Goal: Task Accomplishment & Management: Manage account settings

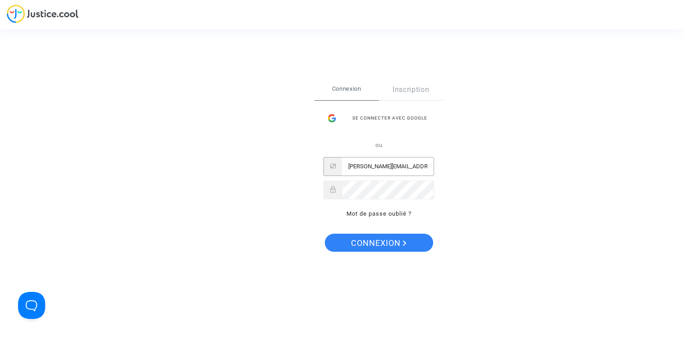
drag, startPoint x: 0, startPoint y: 0, endPoint x: 367, endPoint y: 167, distance: 403.4
click at [367, 167] on input "[PERSON_NAME][EMAIL_ADDRESS][DOMAIN_NAME]" at bounding box center [388, 167] width 92 height 18
click at [382, 167] on input "[PERSON_NAME][EMAIL_ADDRESS][DOMAIN_NAME]" at bounding box center [388, 167] width 92 height 18
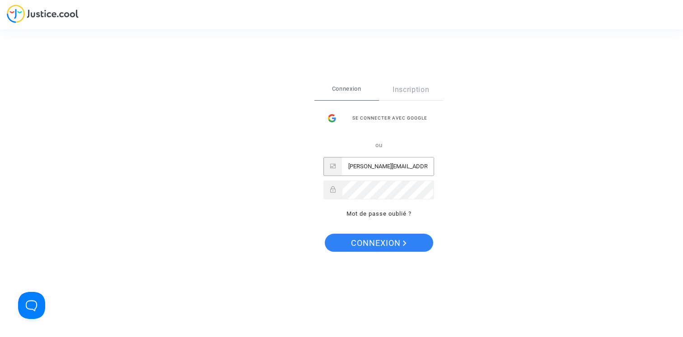
type input "[PERSON_NAME][EMAIL_ADDRESS][DOMAIN_NAME]"
click at [376, 241] on span "Connexion" at bounding box center [379, 243] width 56 height 19
